Goal: Information Seeking & Learning: Learn about a topic

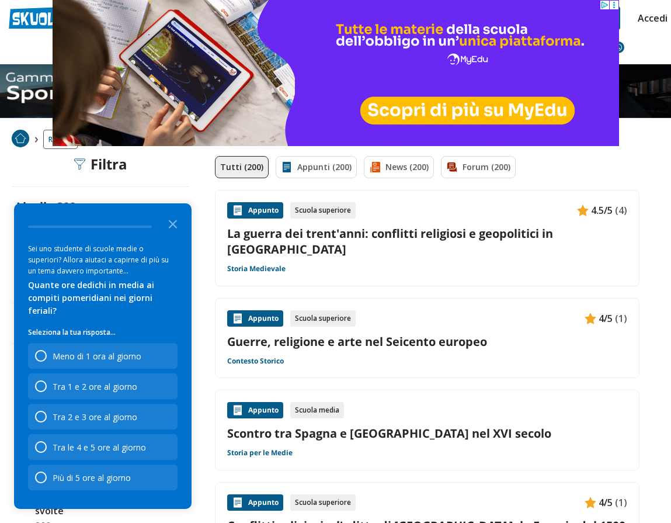
click at [425, 240] on link "La guerra dei trent'anni: conflitti religiosi e geopolitici in Europa" at bounding box center [427, 242] width 400 height 32
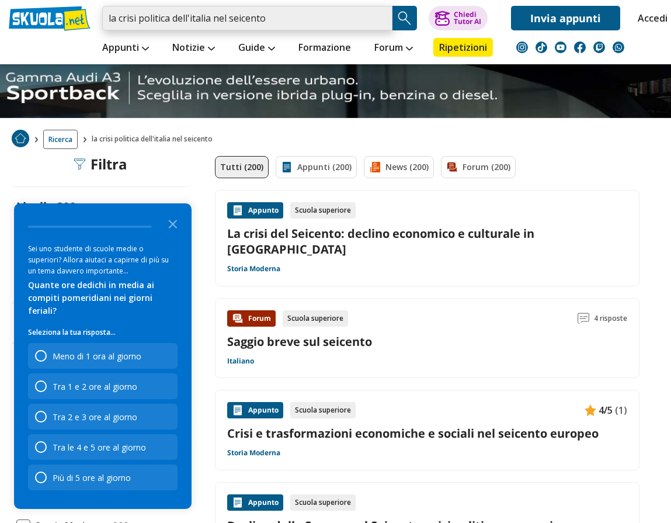
click at [293, 16] on input "la crisi politica dell'italia nel seicento" at bounding box center [247, 18] width 290 height 25
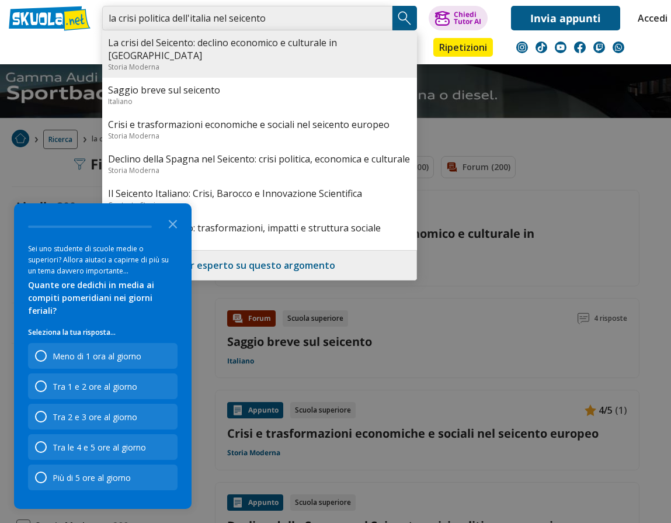
type input "la crisi politica dell'italia nel seicento"
click at [287, 62] on div "Storia Moderna" at bounding box center [259, 67] width 303 height 10
